Goal: Task Accomplishment & Management: Manage account settings

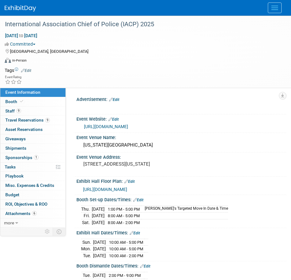
select select "National"
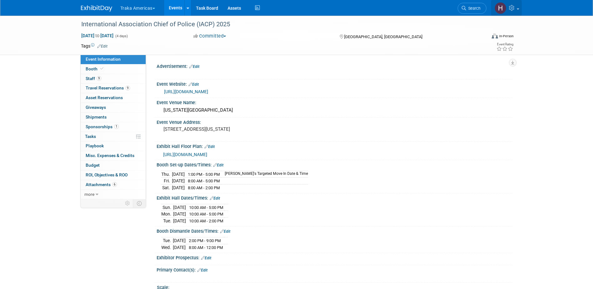
click at [290, 8] on icon at bounding box center [512, 8] width 7 height 6
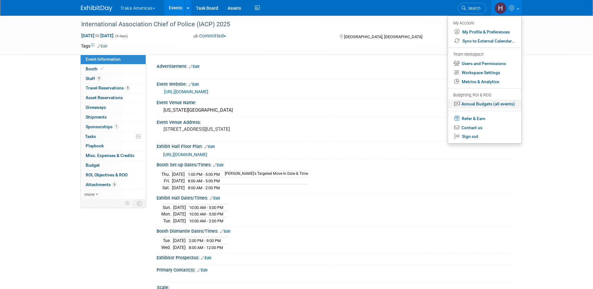
click at [290, 104] on link "Annual Budgets (all events)" at bounding box center [484, 103] width 73 height 9
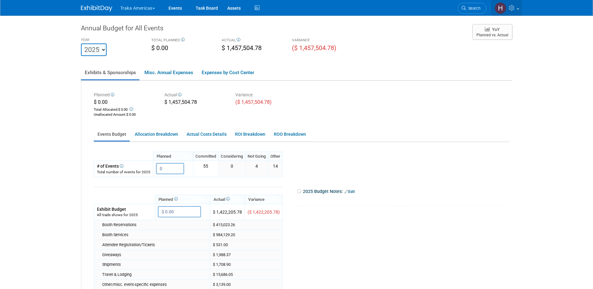
click at [519, 9] on link at bounding box center [506, 8] width 31 height 16
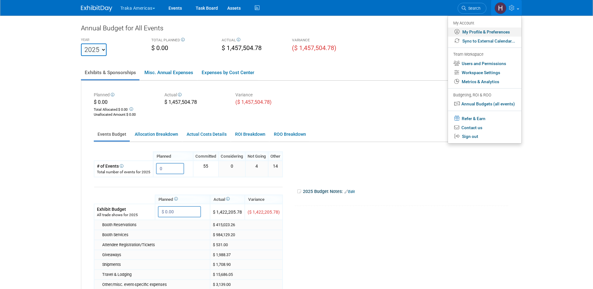
click at [473, 34] on link "My Profile & Preferences" at bounding box center [484, 32] width 73 height 9
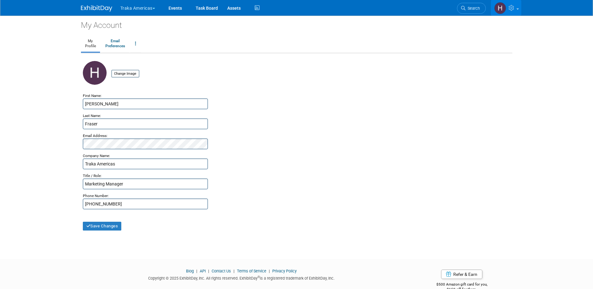
click at [515, 8] on icon at bounding box center [512, 8] width 7 height 6
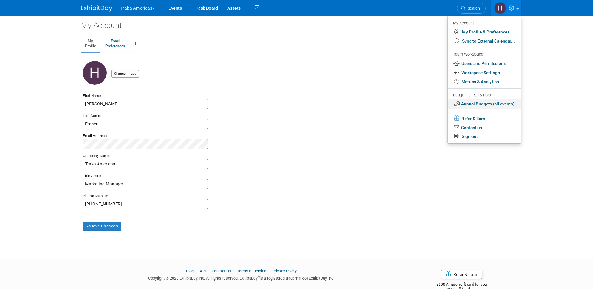
click at [470, 104] on link "Annual Budgets (all events)" at bounding box center [484, 103] width 73 height 9
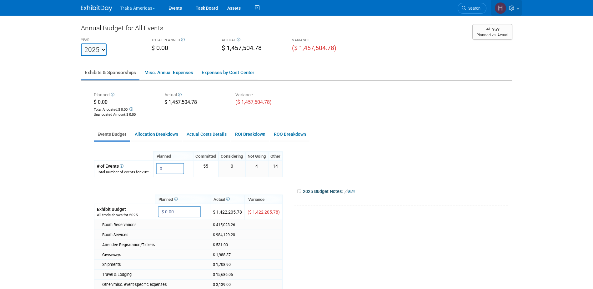
click at [502, 10] on img at bounding box center [501, 8] width 12 height 12
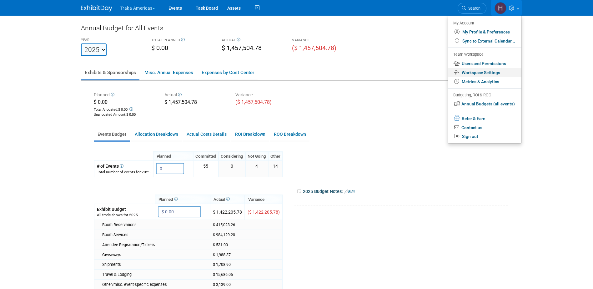
click at [478, 71] on link "Workspace Settings" at bounding box center [484, 72] width 73 height 9
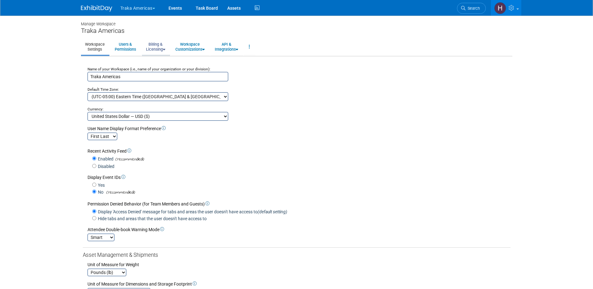
click at [155, 47] on link "Billing & Licensing" at bounding box center [156, 46] width 28 height 15
click at [155, 69] on link "Billing Information" at bounding box center [170, 70] width 57 height 9
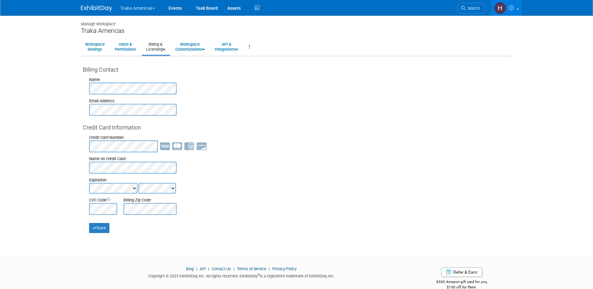
click at [161, 46] on link "Billing & Licensing" at bounding box center [156, 46] width 28 height 15
click at [160, 79] on link "Payment Receipts" at bounding box center [170, 79] width 57 height 9
